Goal: Information Seeking & Learning: Learn about a topic

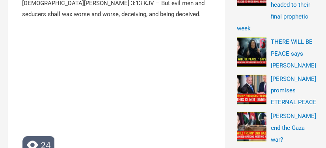
scroll to position [399, 0]
drag, startPoint x: 311, startPoint y: 130, endPoint x: 314, endPoint y: 87, distance: 43.1
click at [314, 87] on div "Search for: ****** Please leave this field empty Subscribe to our newsletter to…" at bounding box center [277, 85] width 81 height 725
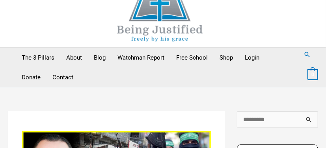
scroll to position [0, 0]
